Goal: Book appointment/travel/reservation

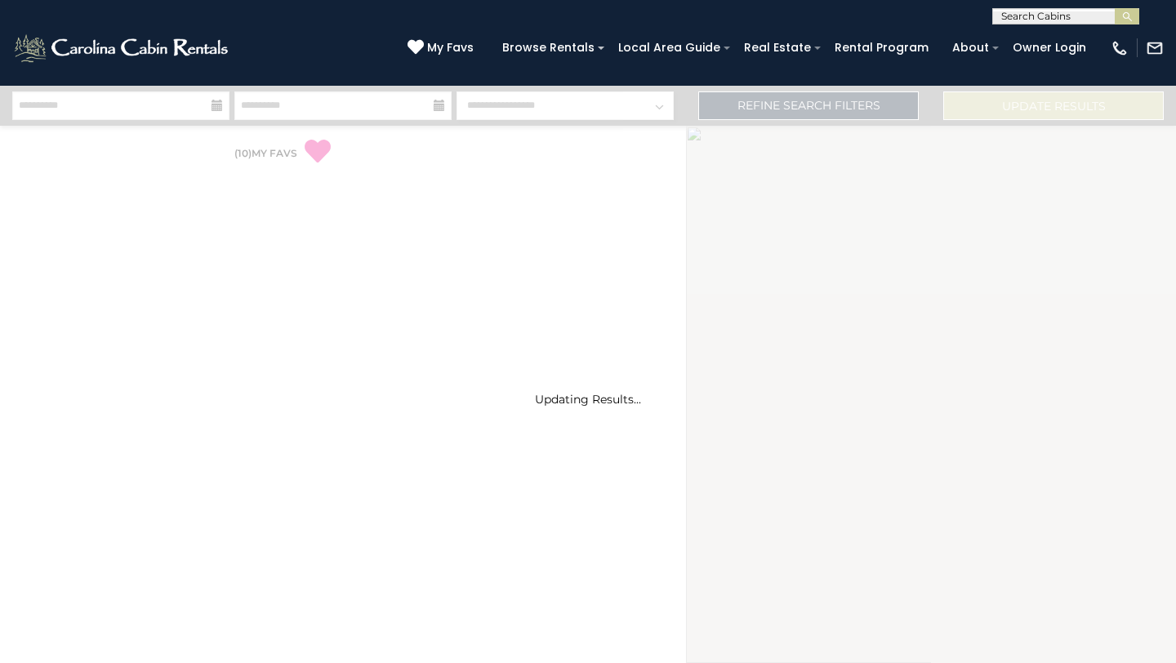
select select "*"
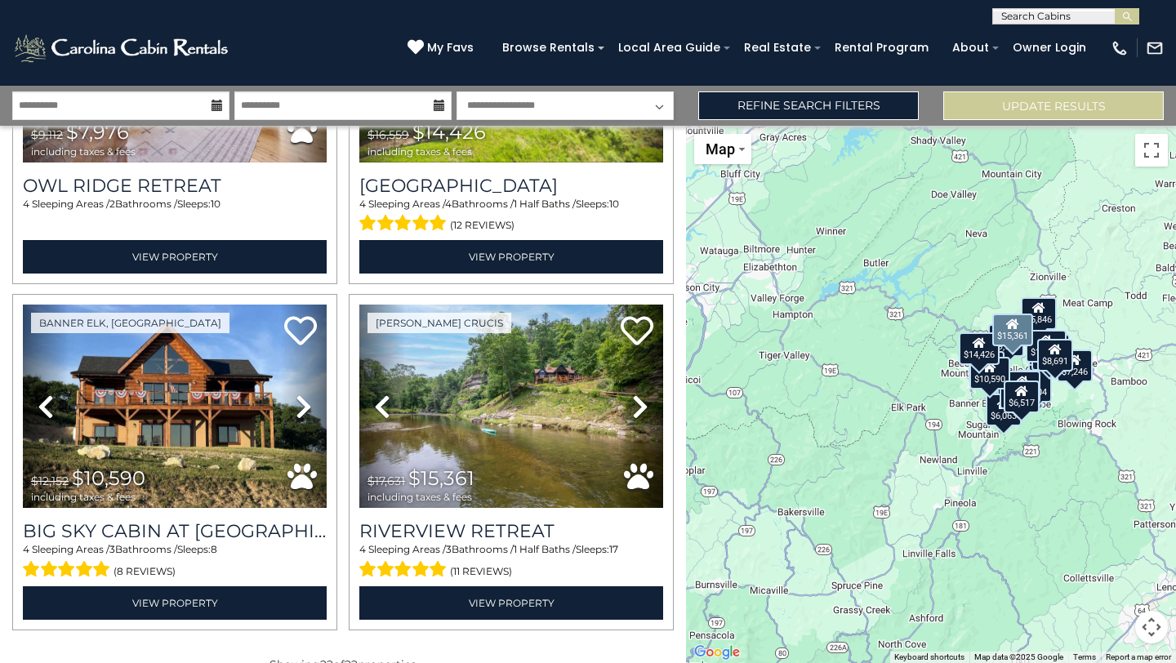
scroll to position [3346, 0]
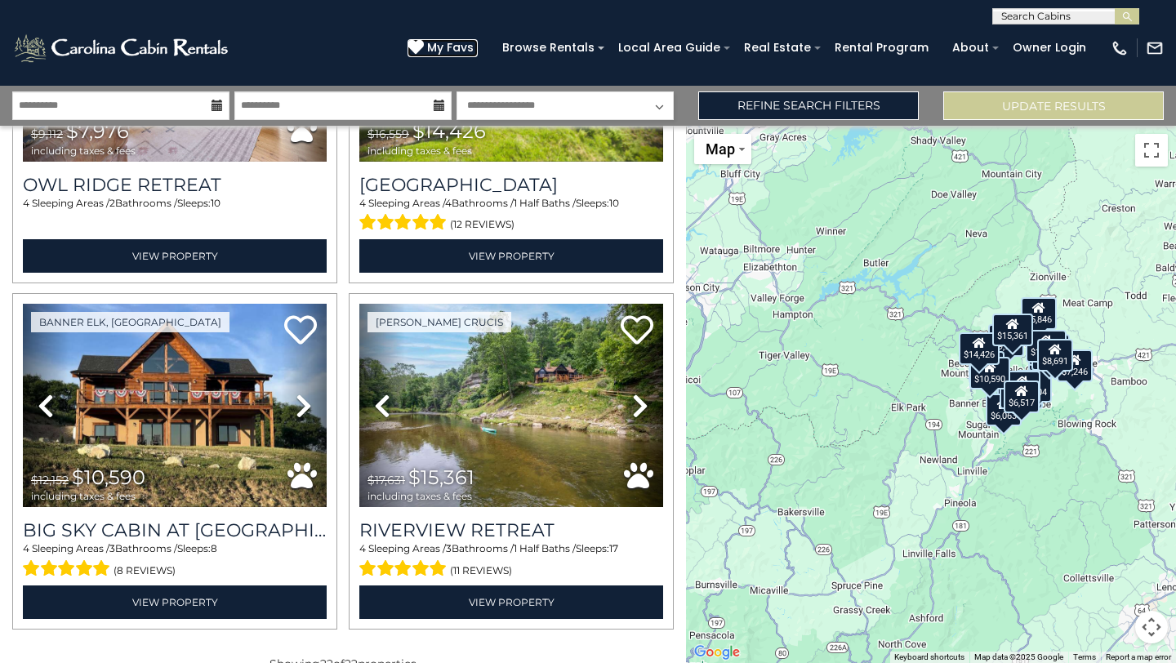
click at [466, 47] on span "My Favs" at bounding box center [450, 47] width 47 height 17
